Goal: Task Accomplishment & Management: Manage account settings

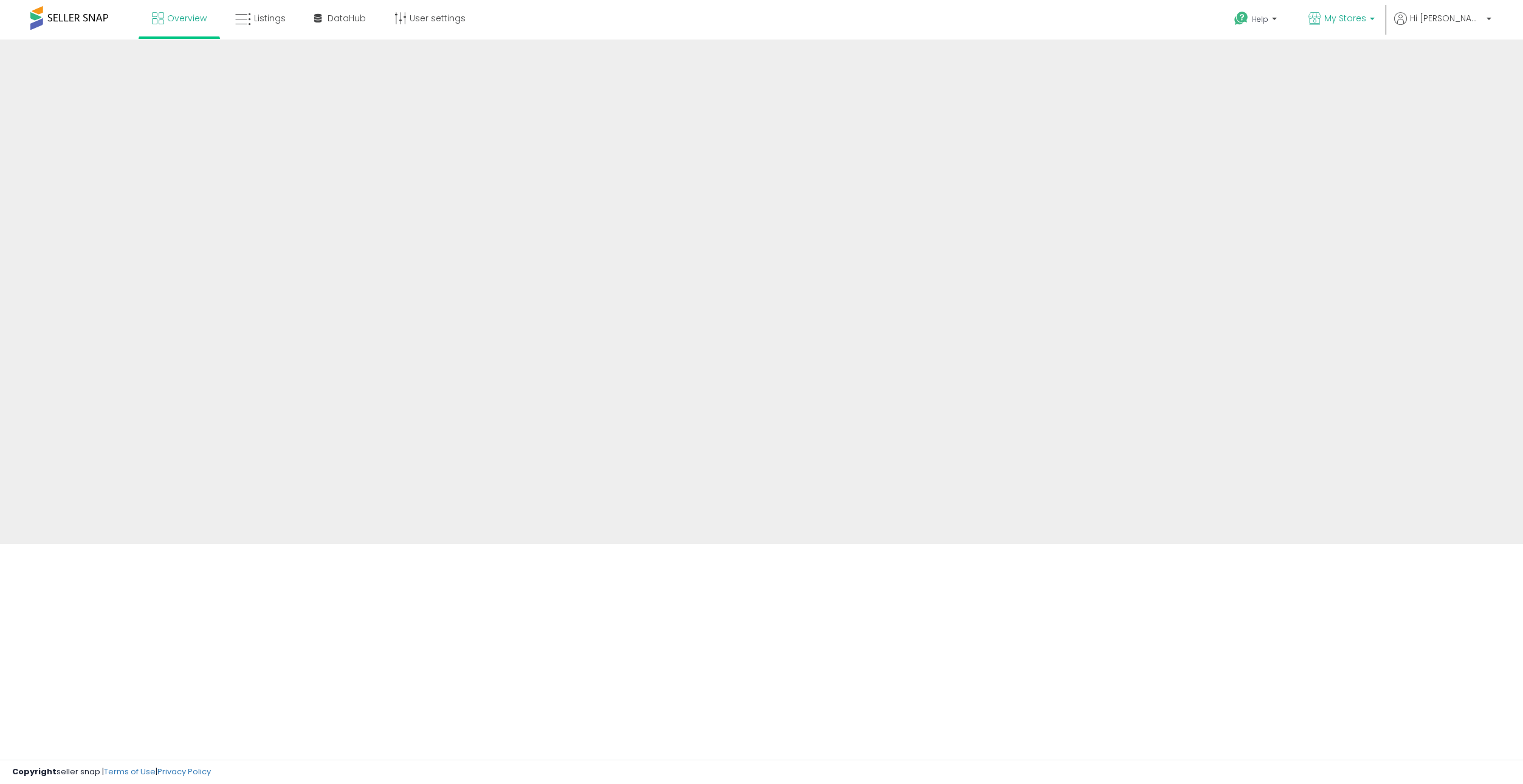
click at [1365, 28] on link "My Stores" at bounding box center [1342, 20] width 84 height 40
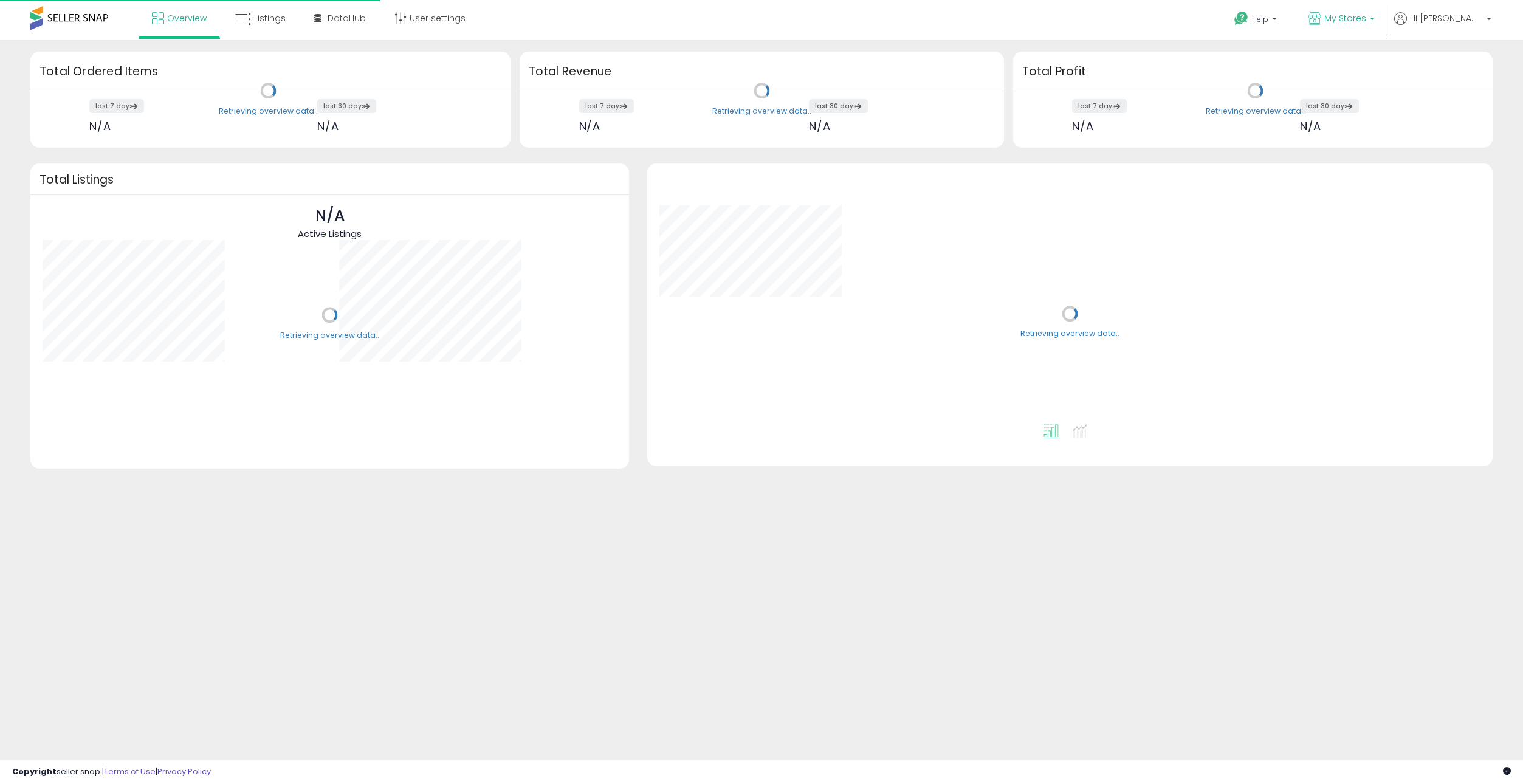
click at [1366, 22] on span "My Stores" at bounding box center [1345, 18] width 42 height 12
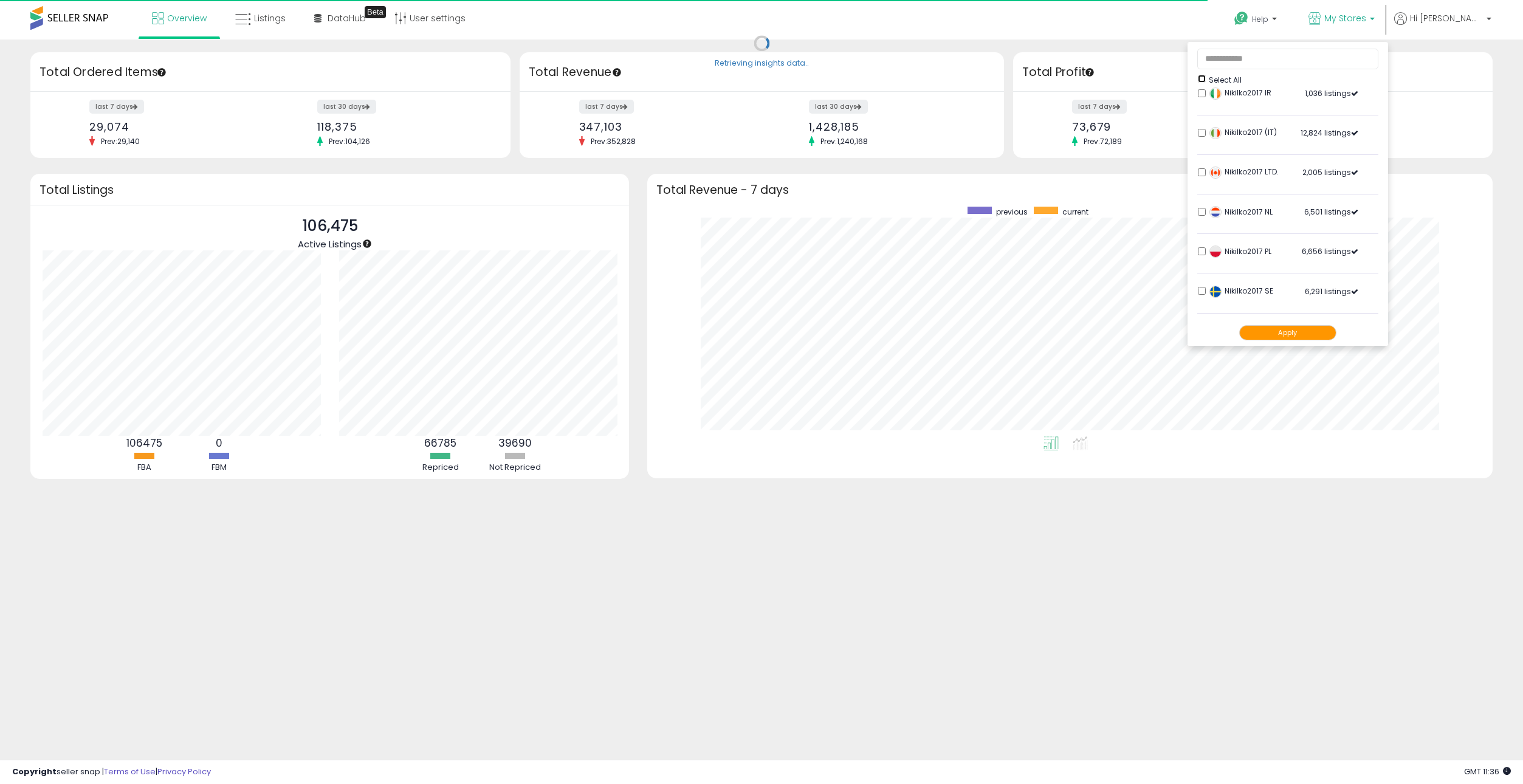
scroll to position [219, 0]
click at [1237, 201] on li "Nikilko2017 NL 6,501 listings" at bounding box center [1288, 205] width 181 height 38
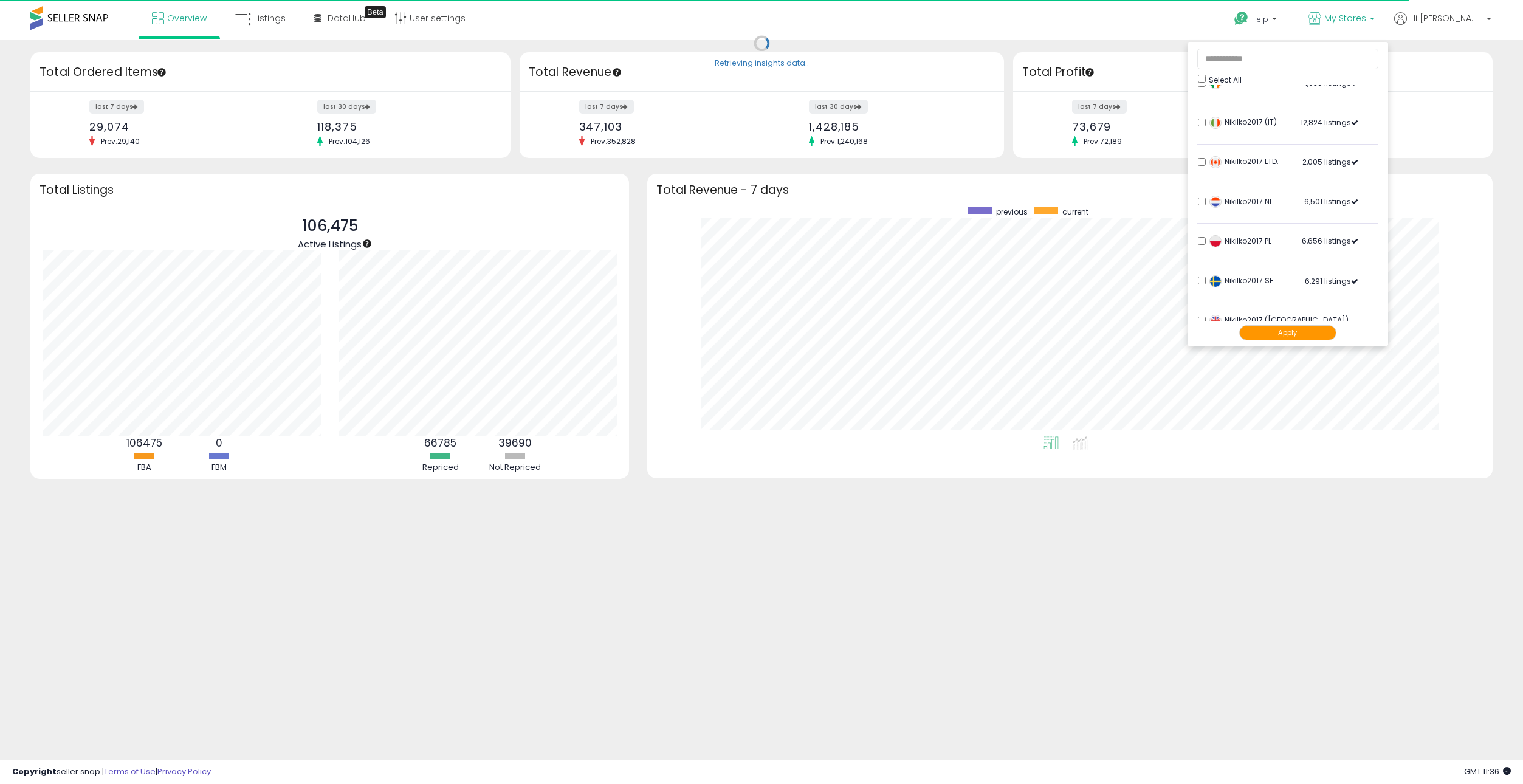
click at [1301, 333] on button "Apply" at bounding box center [1288, 333] width 97 height 15
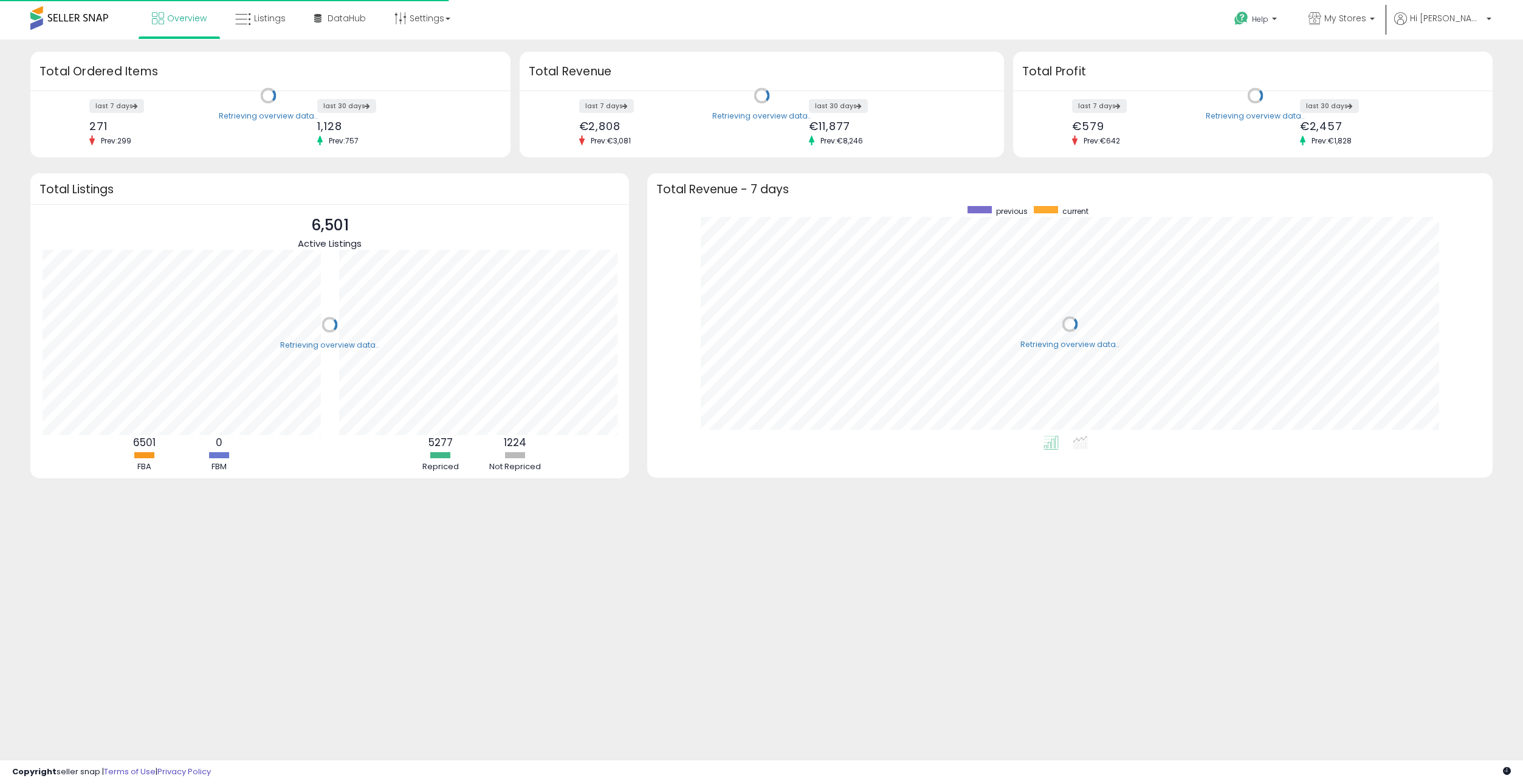
scroll to position [230, 821]
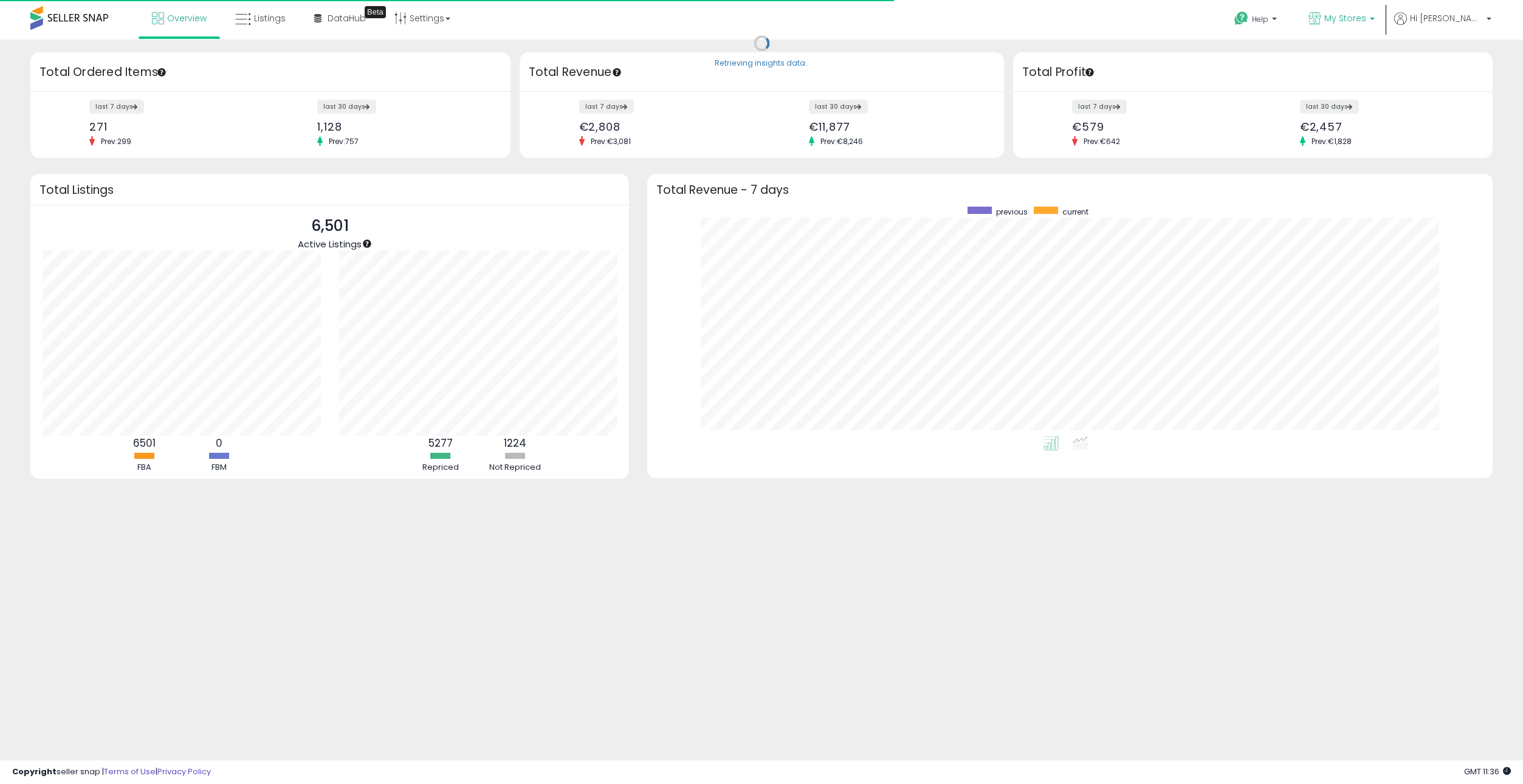
click at [1358, 30] on link "My Stores" at bounding box center [1342, 20] width 84 height 40
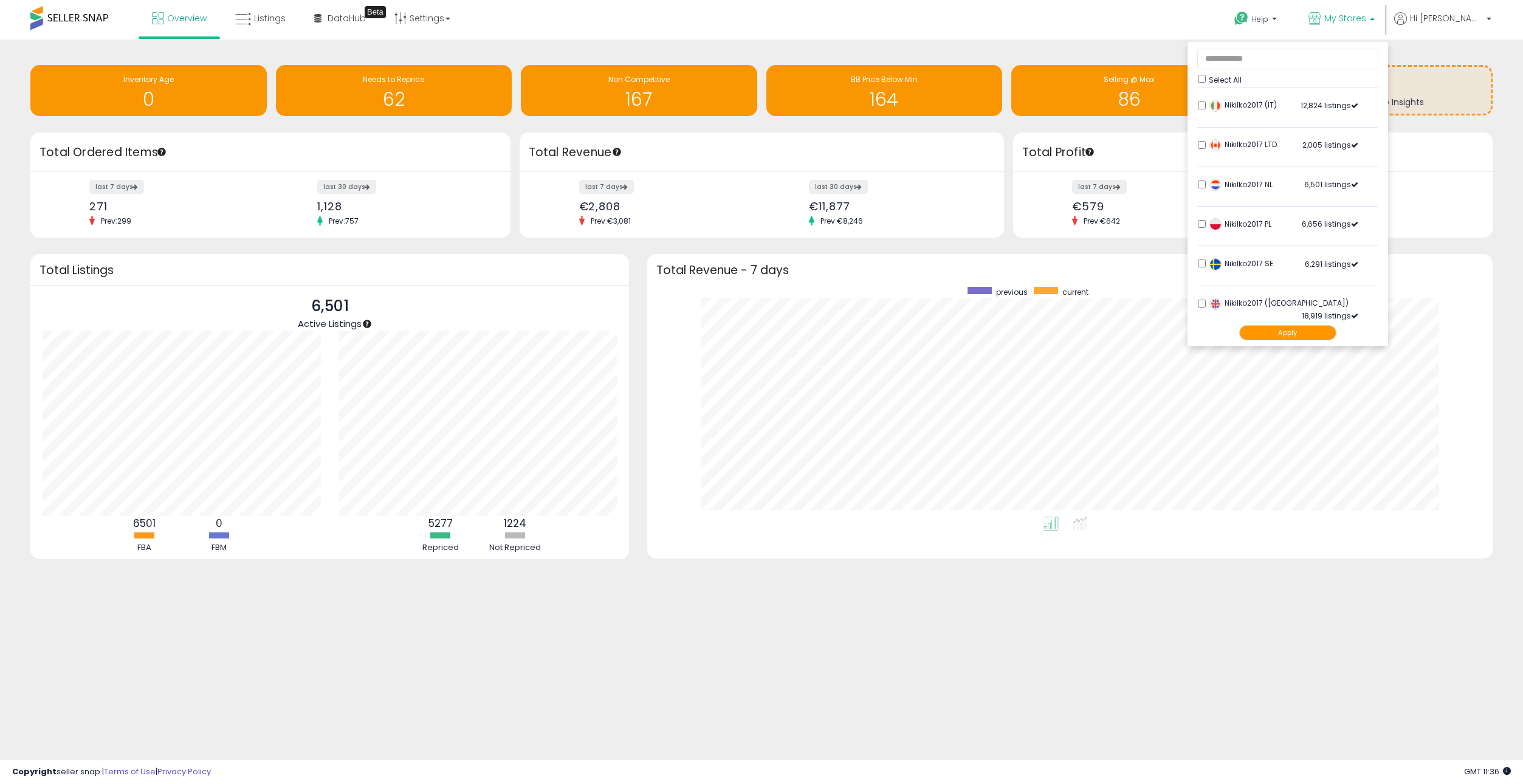
scroll to position [241, 0]
click at [1327, 328] on button "Apply" at bounding box center [1288, 333] width 97 height 15
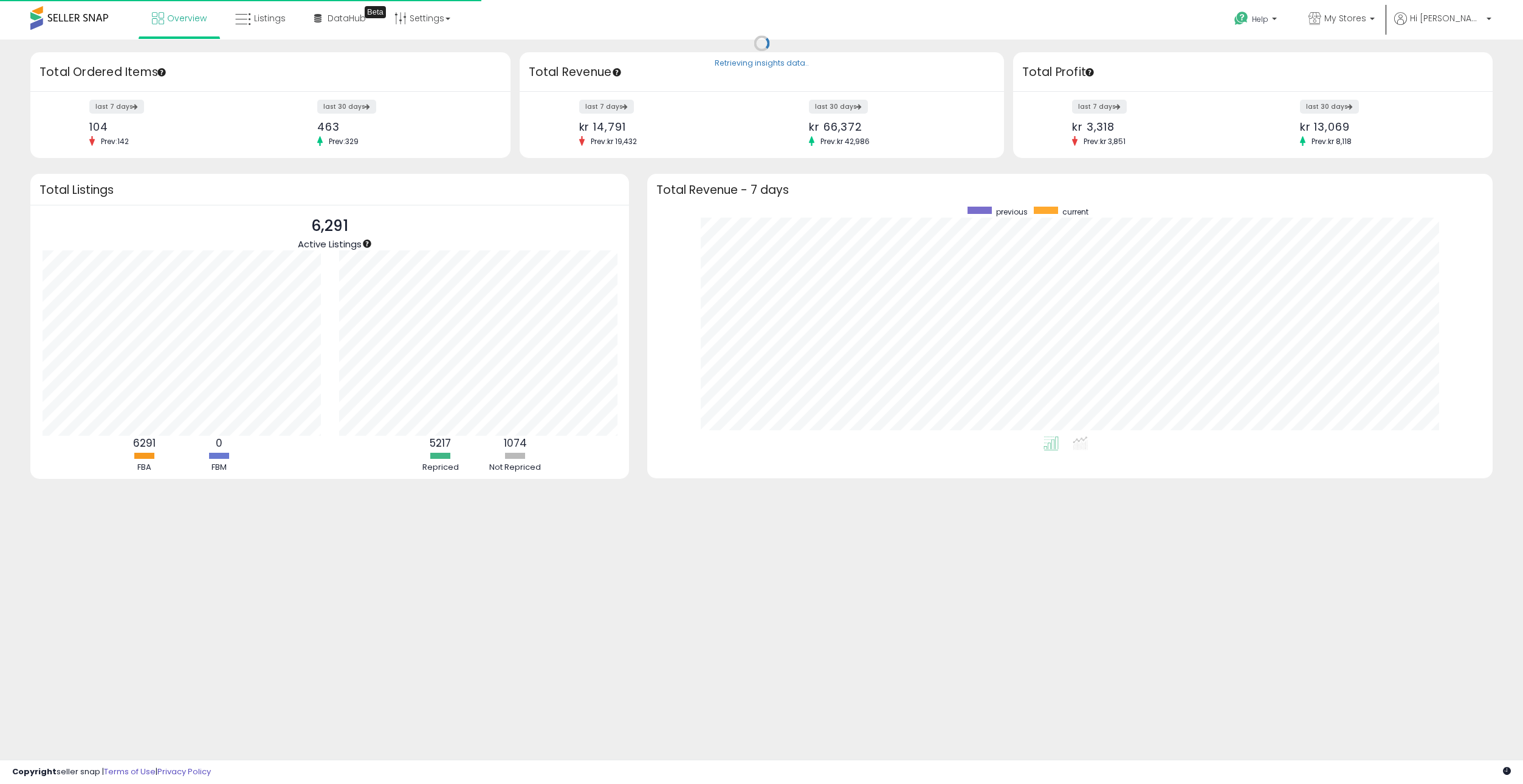
scroll to position [230, 821]
click at [405, 20] on icon at bounding box center [400, 18] width 12 height 12
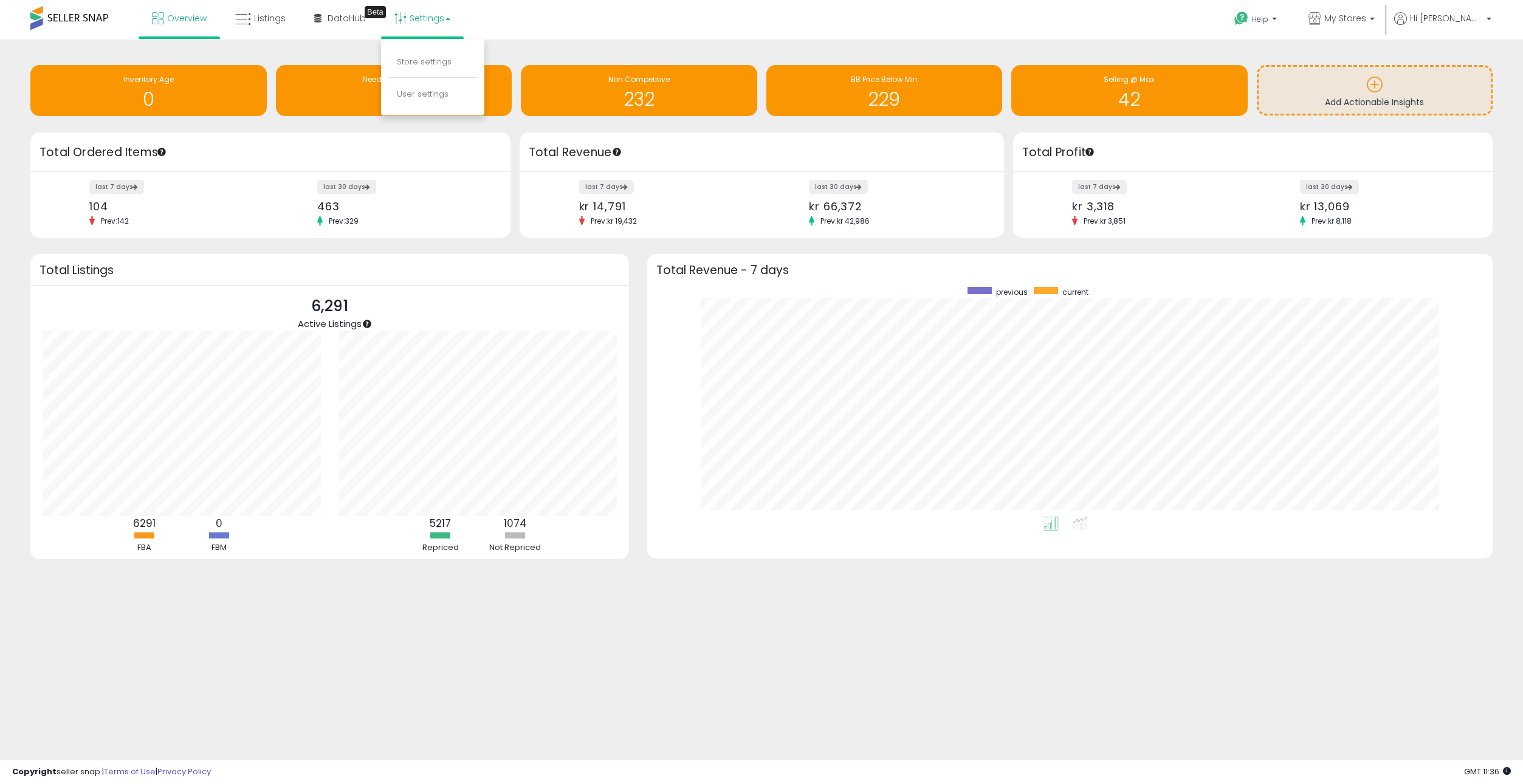
click at [636, 42] on div "Retrieving insights data.. Inventory Age 0 Needs to Reprice 33 Non Competitive …" at bounding box center [761, 330] width 1523 height 581
